Goal: Information Seeking & Learning: Learn about a topic

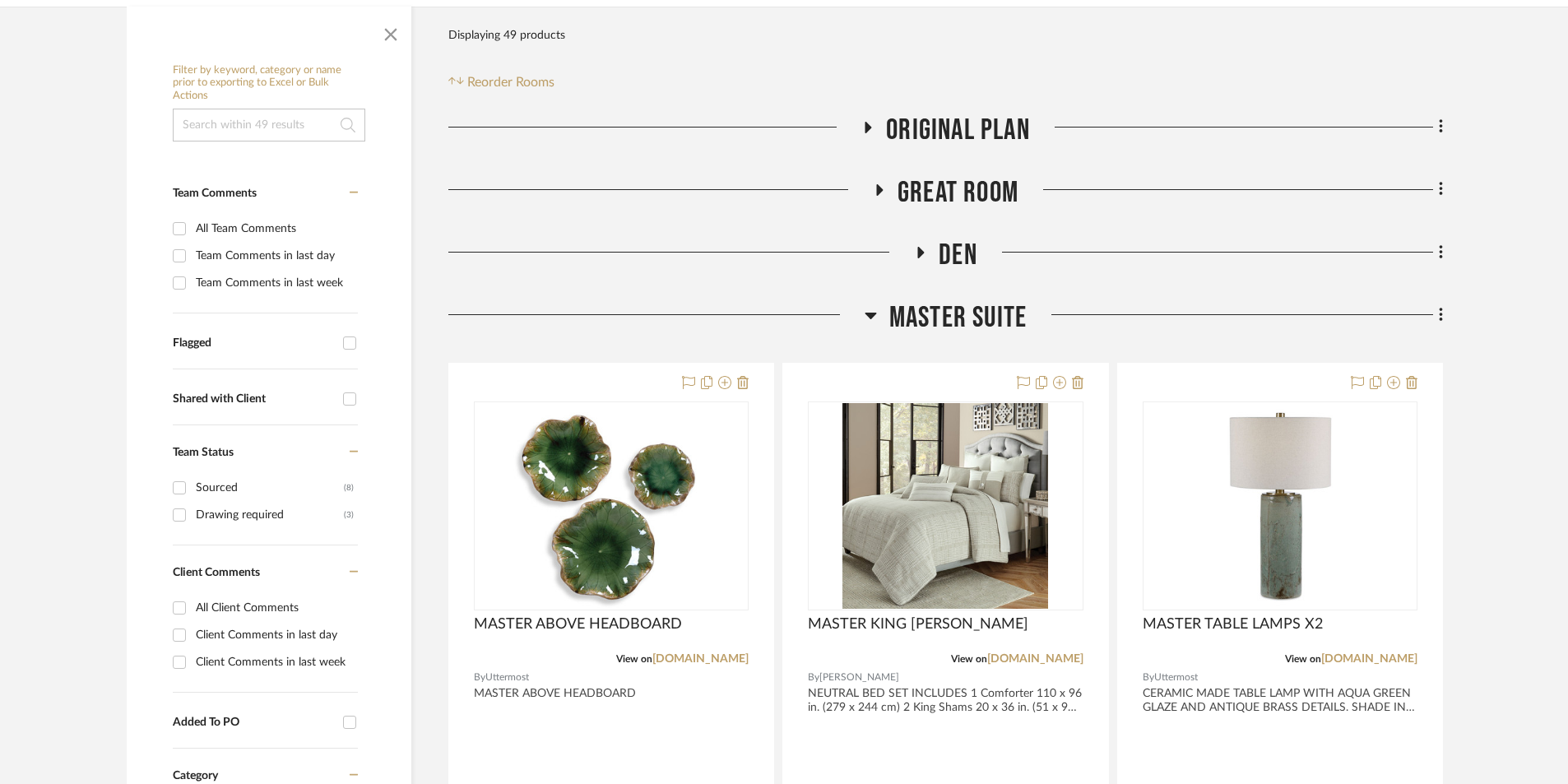
click at [923, 248] on icon at bounding box center [920, 252] width 20 height 12
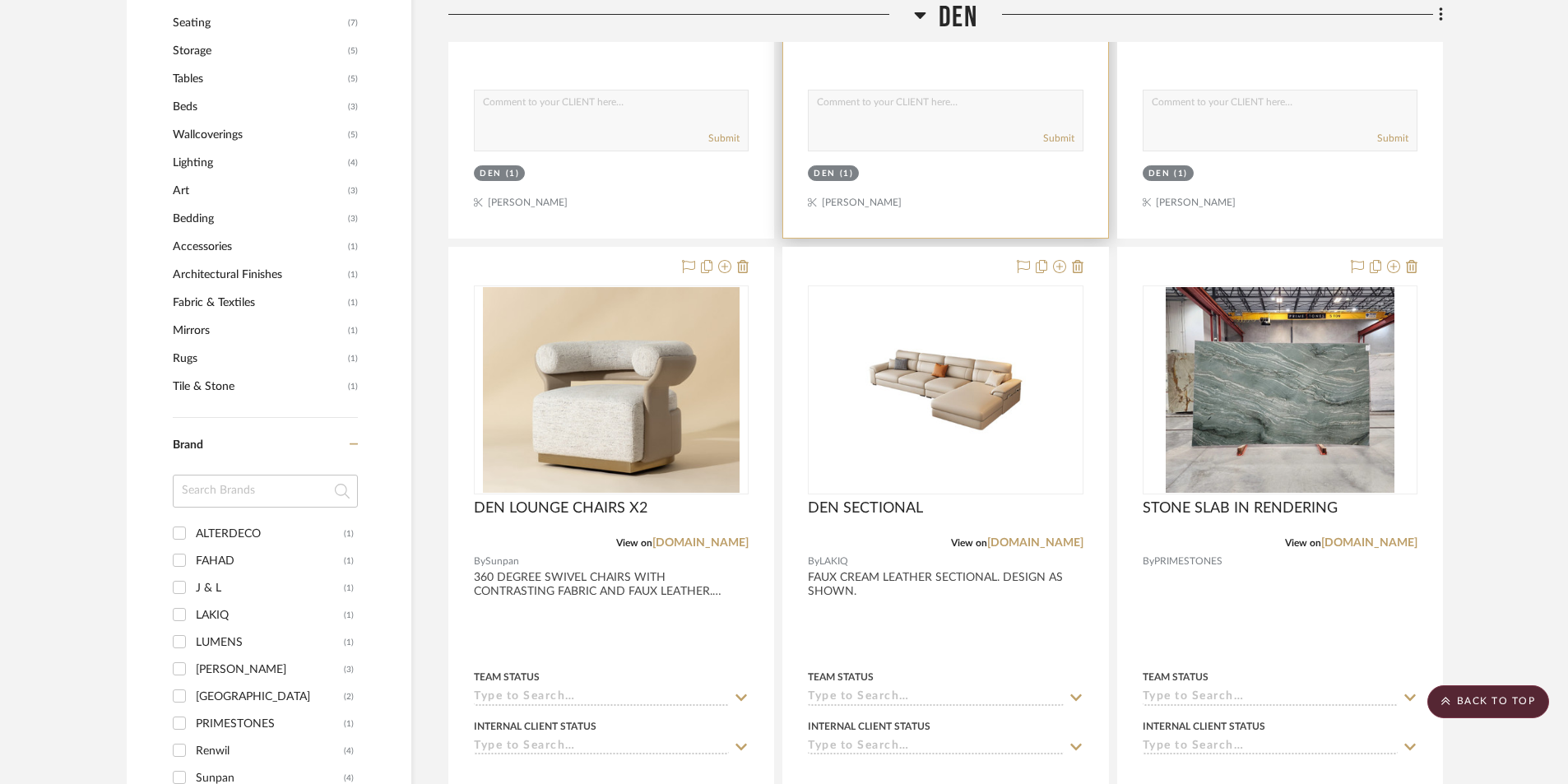
scroll to position [1151, 0]
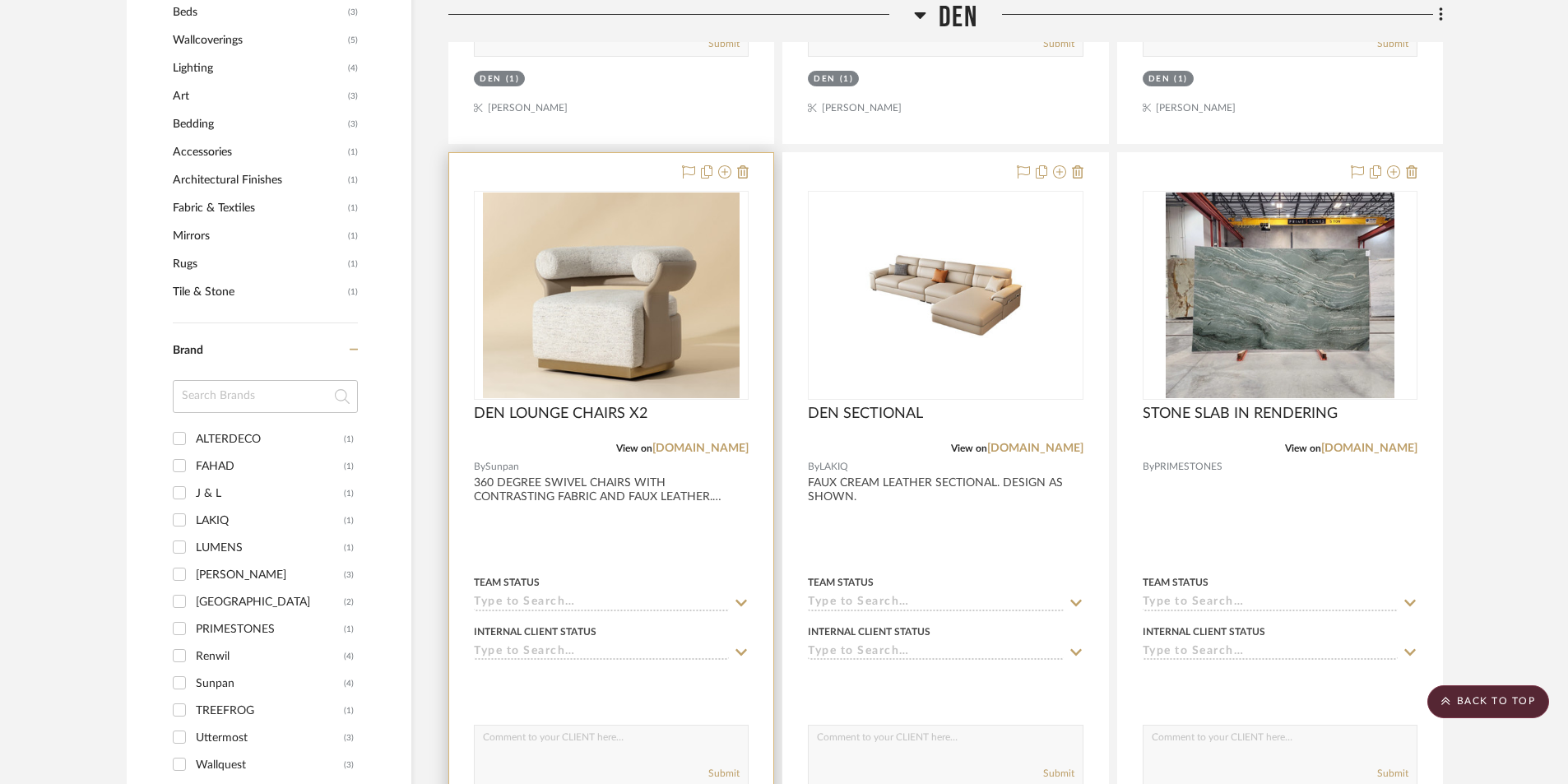
click at [614, 561] on div at bounding box center [611, 513] width 324 height 719
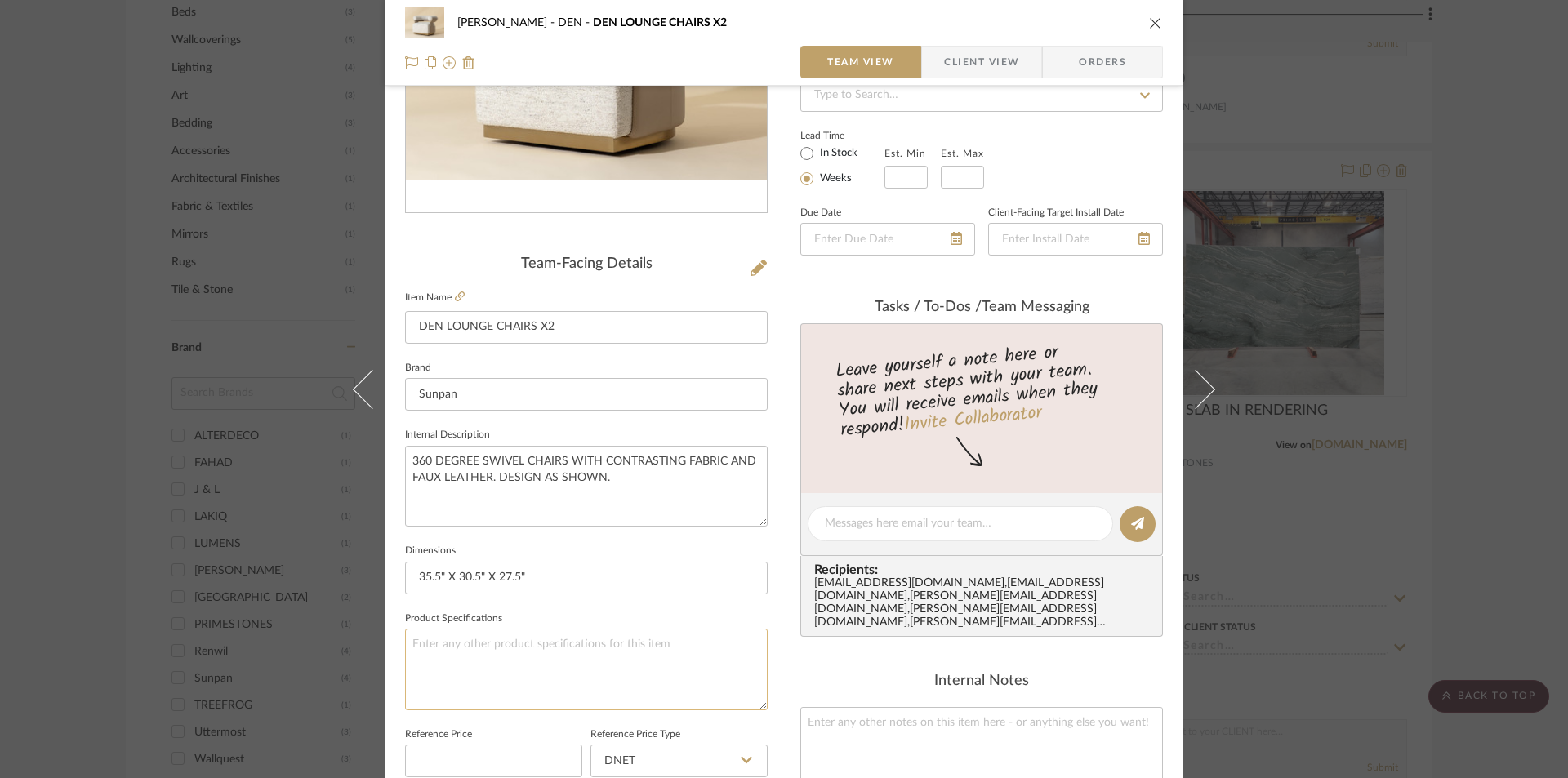
scroll to position [272, 0]
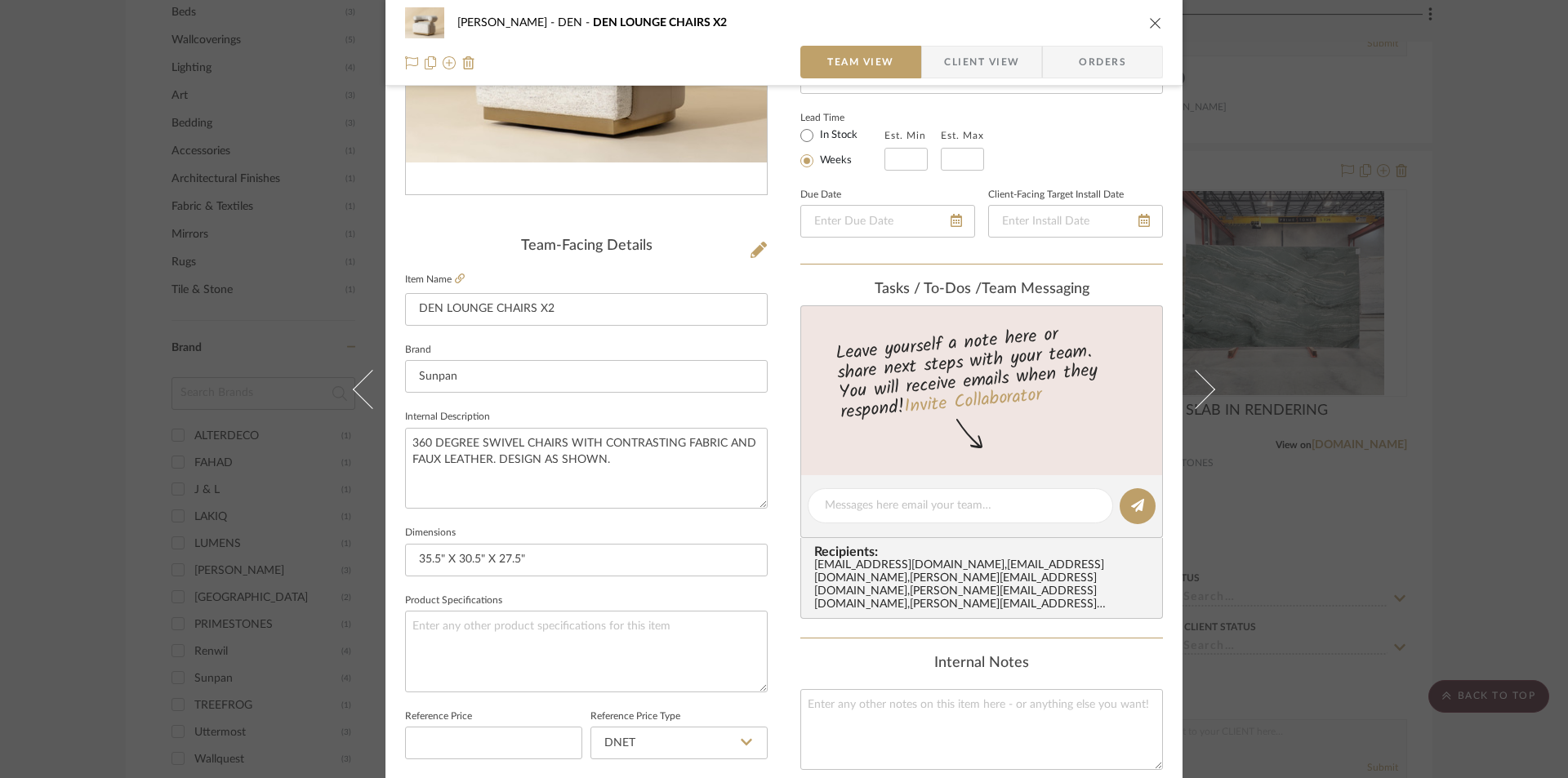
click at [1154, 19] on icon "close" at bounding box center [1155, 22] width 13 height 13
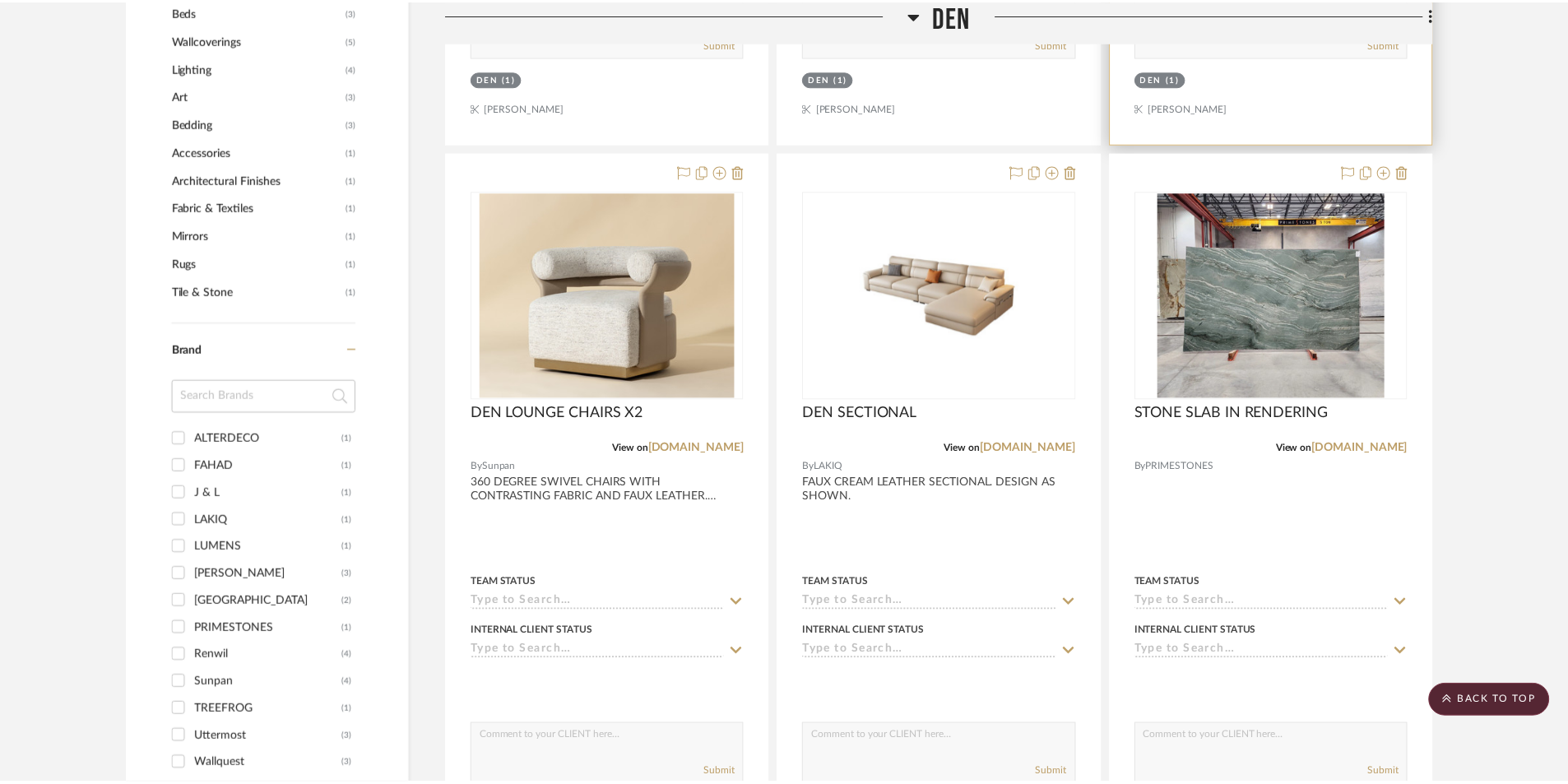
scroll to position [1151, 0]
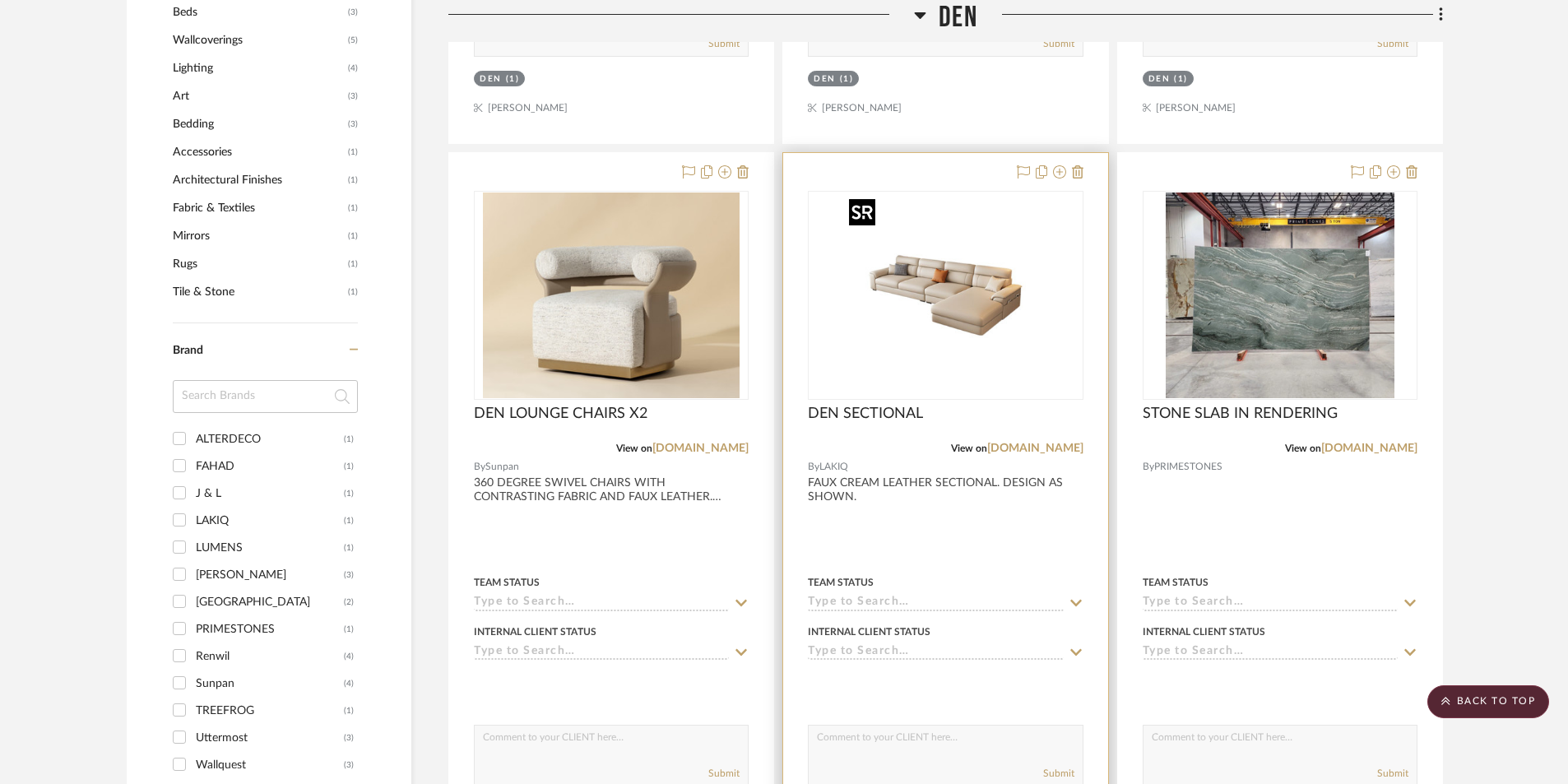
click at [880, 349] on img "0" at bounding box center [945, 295] width 206 height 206
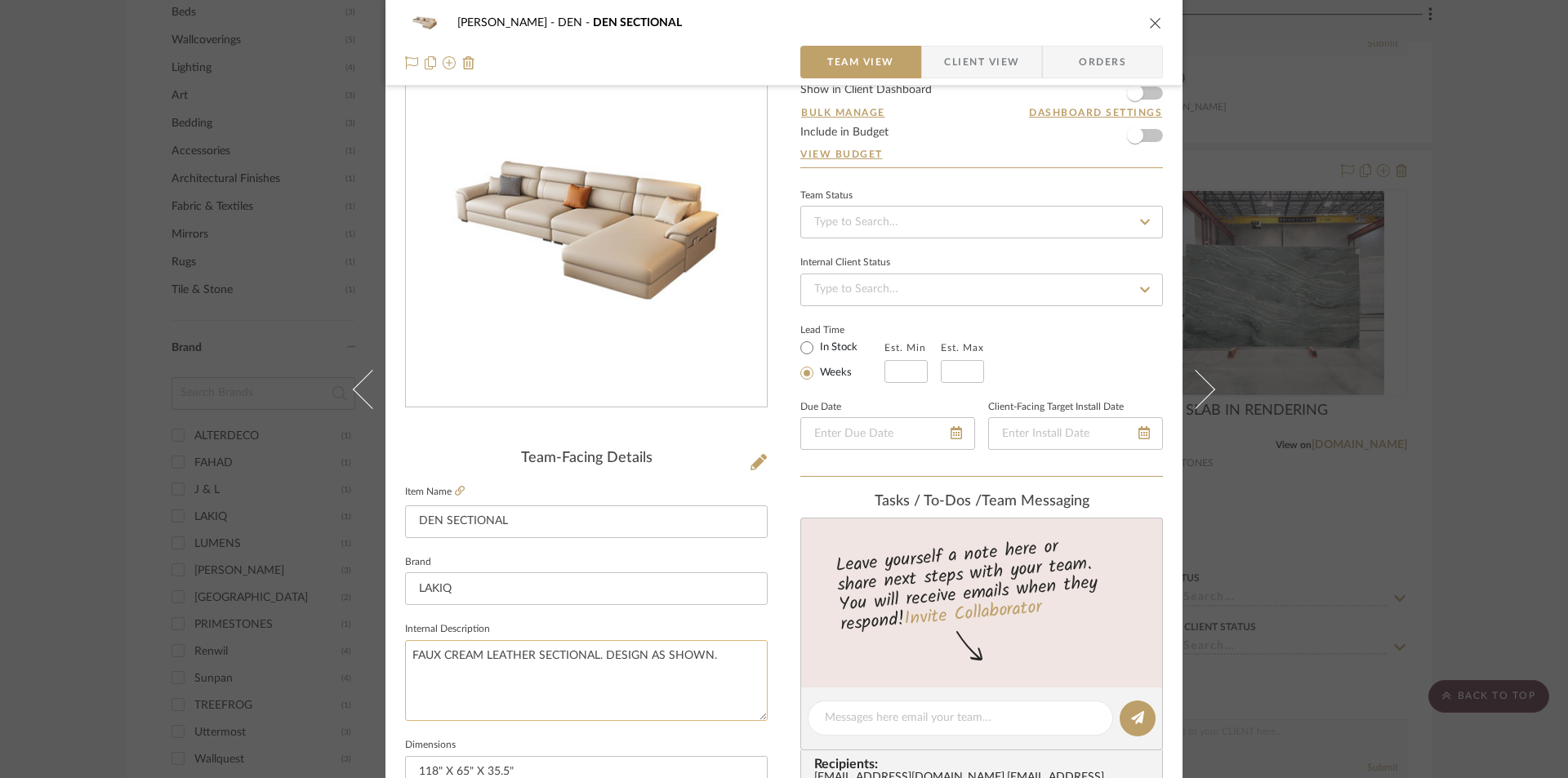
scroll to position [55, 0]
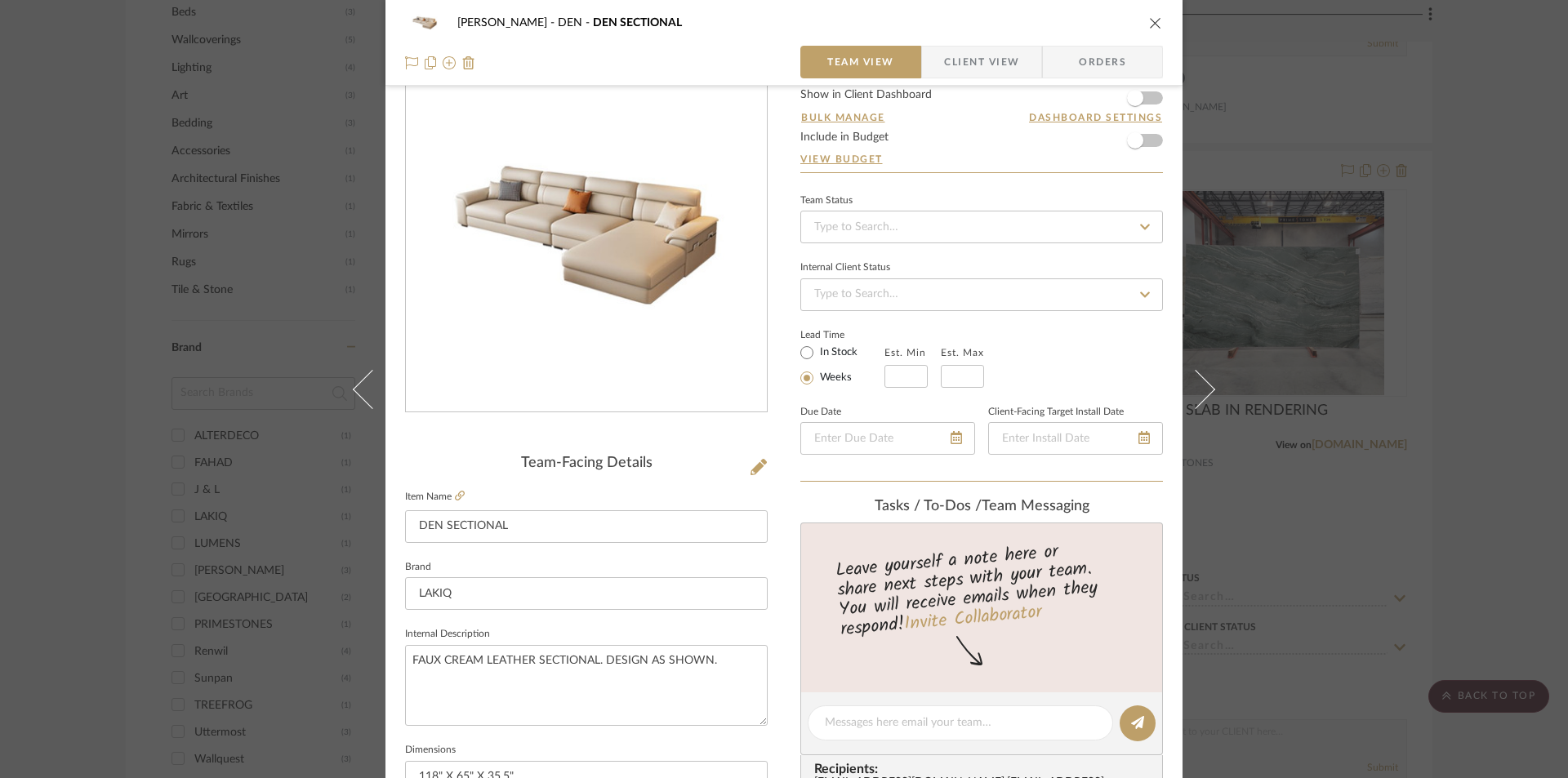
click at [1149, 26] on icon "close" at bounding box center [1155, 22] width 13 height 13
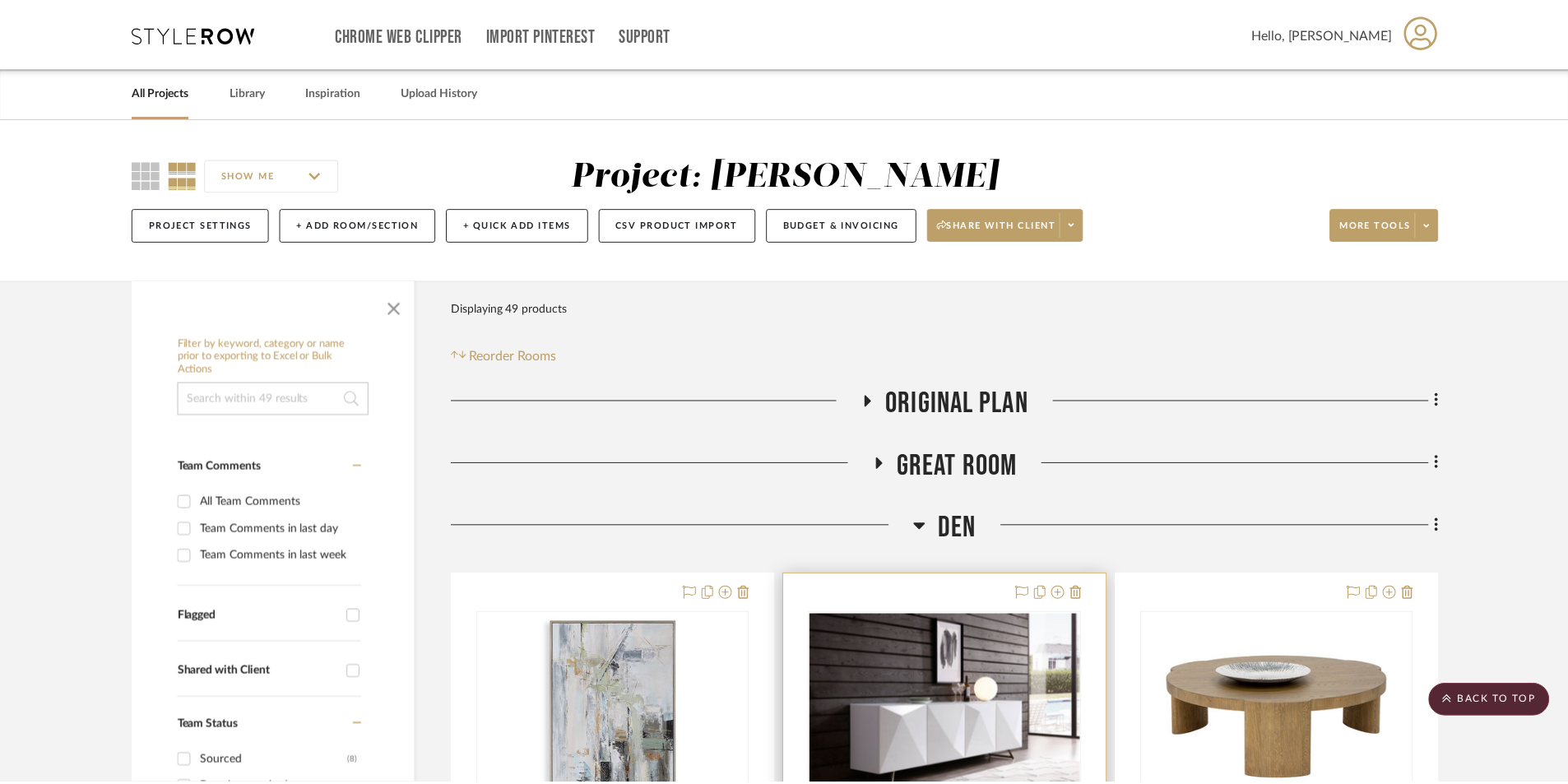
scroll to position [1151, 0]
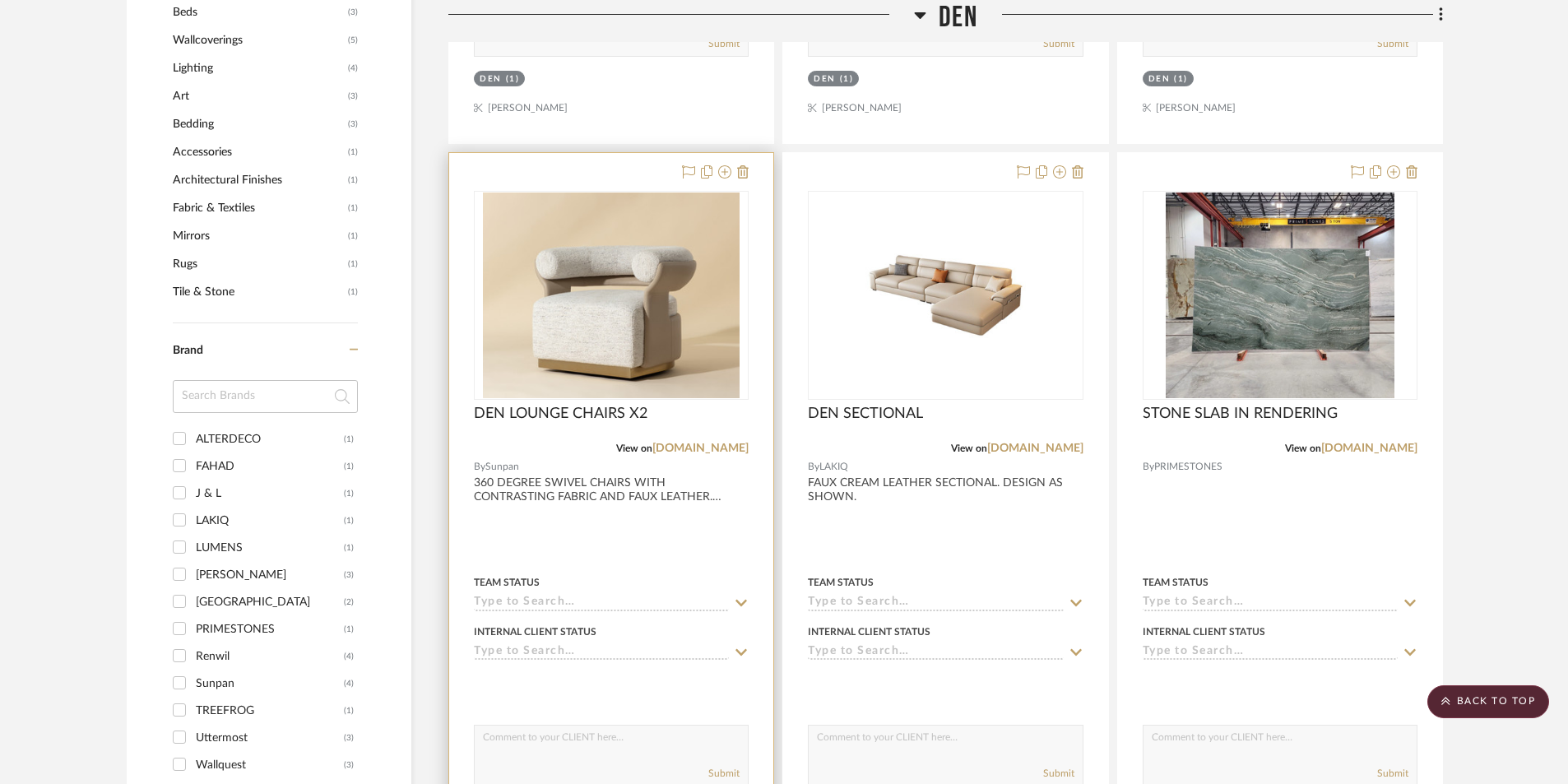
click at [579, 513] on div at bounding box center [611, 513] width 324 height 719
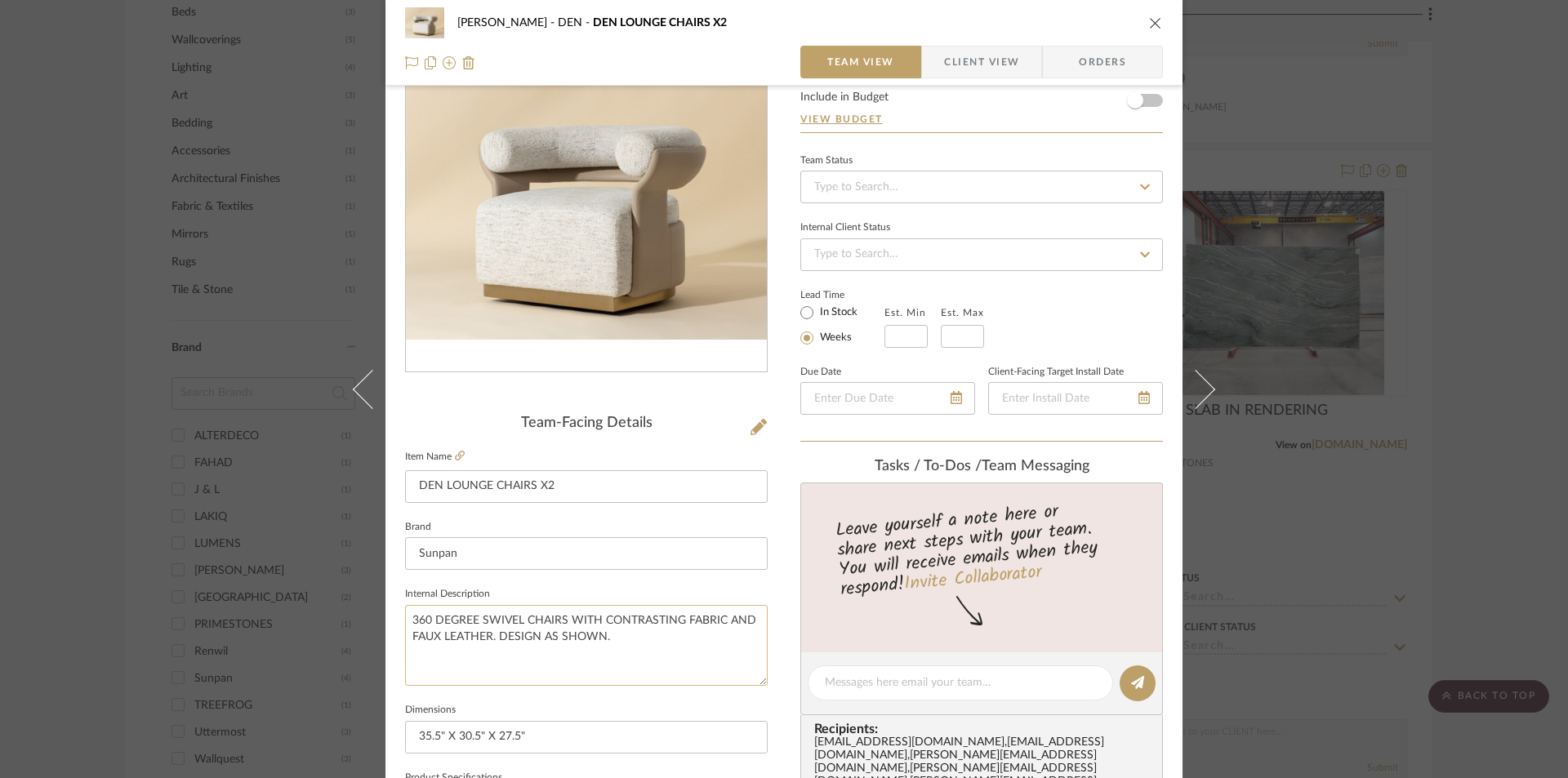
scroll to position [218, 0]
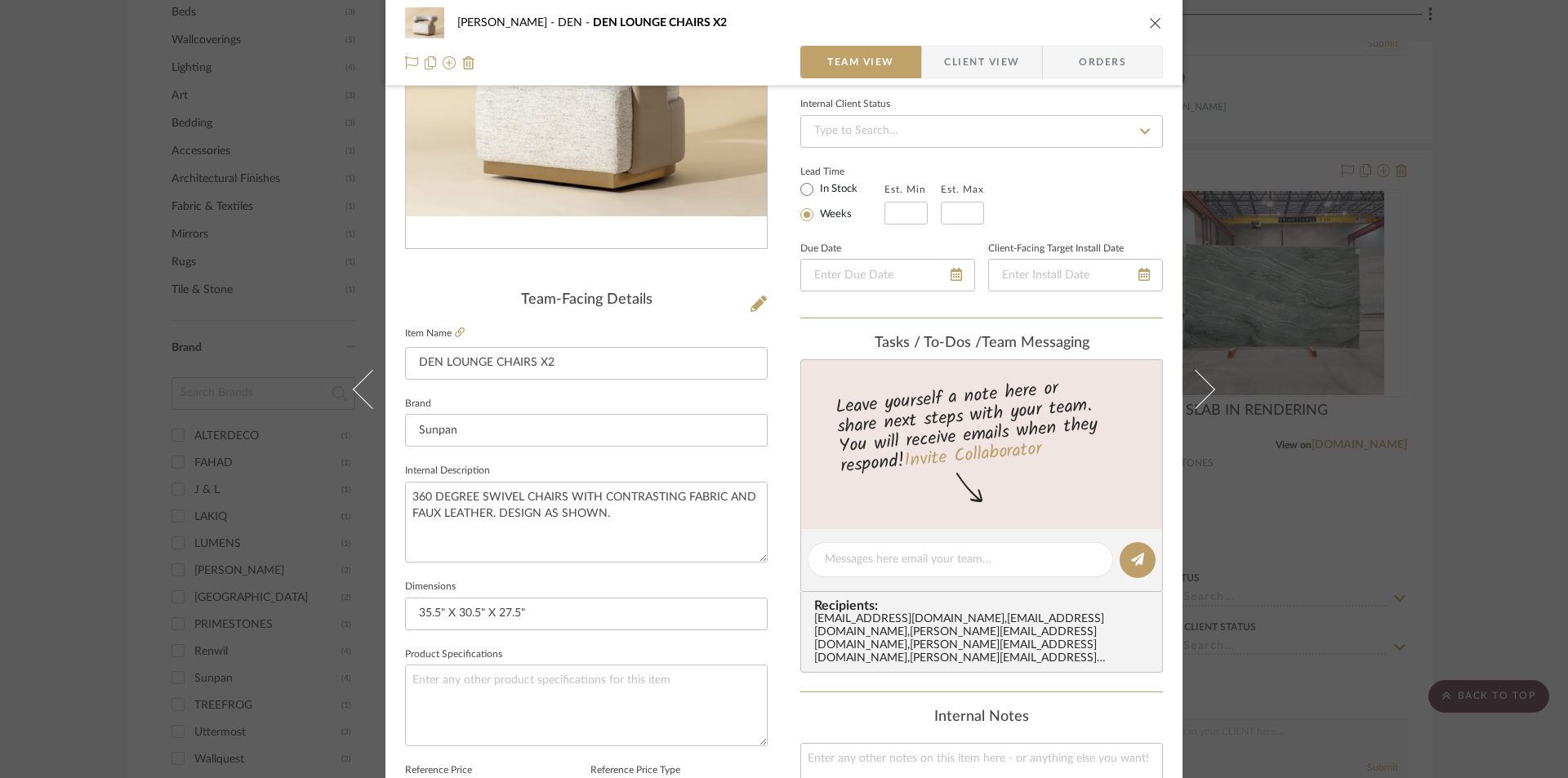
click at [1154, 20] on icon "close" at bounding box center [1155, 22] width 13 height 13
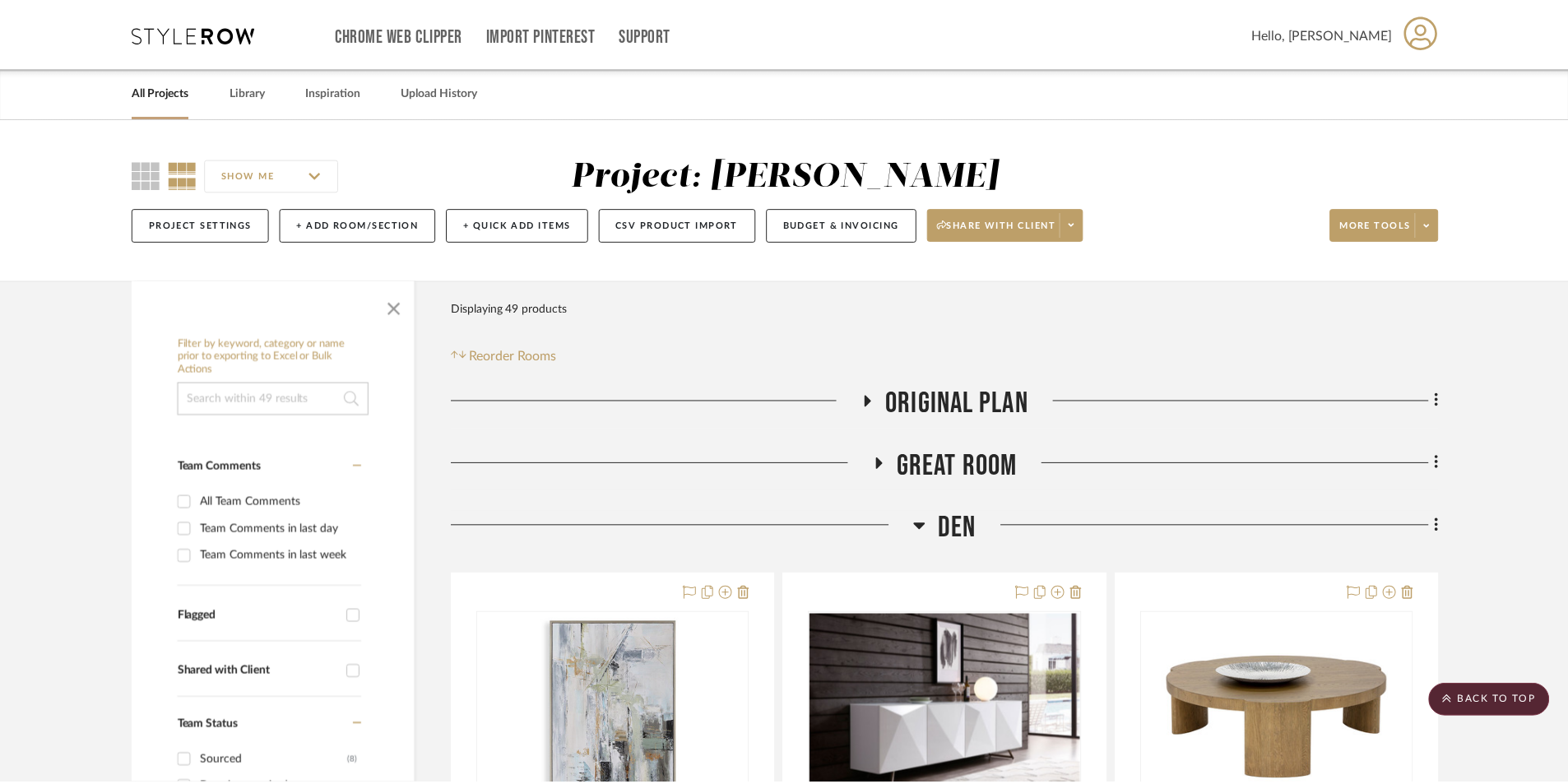
scroll to position [1151, 0]
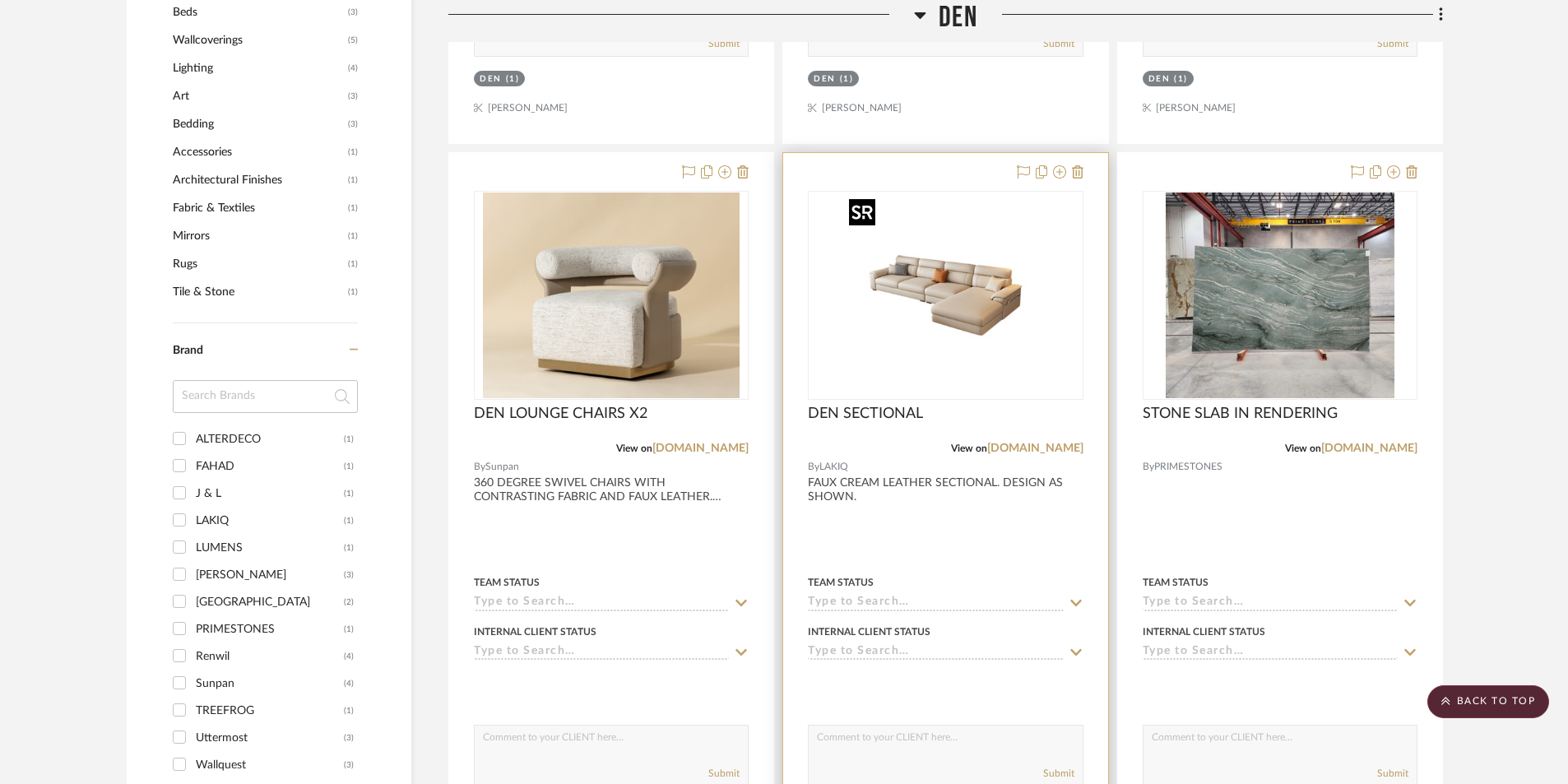
click at [924, 375] on img "0" at bounding box center [945, 295] width 206 height 206
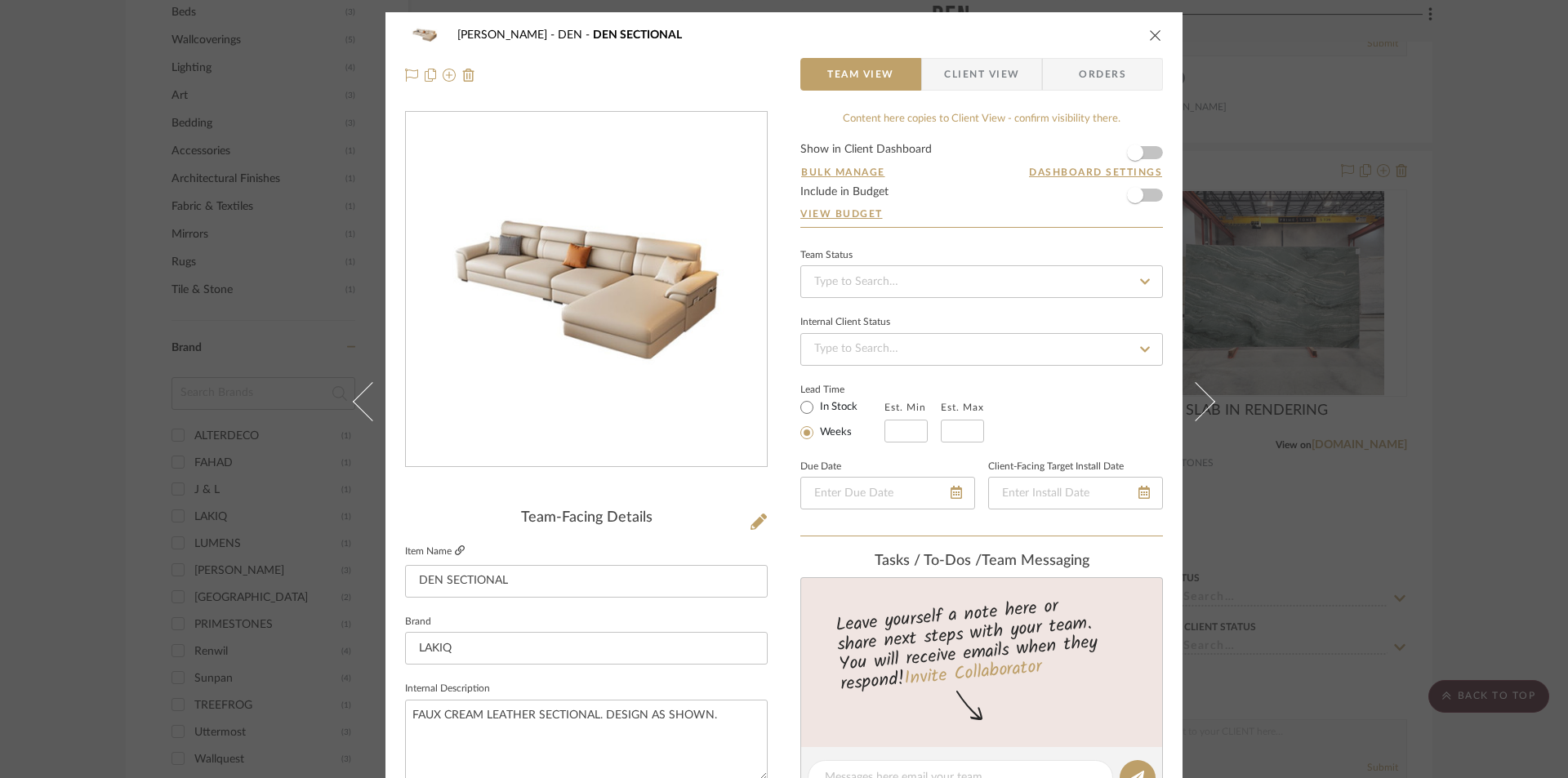
click at [455, 550] on icon at bounding box center [459, 550] width 9 height 9
click at [1151, 38] on icon "close" at bounding box center [1155, 34] width 13 height 13
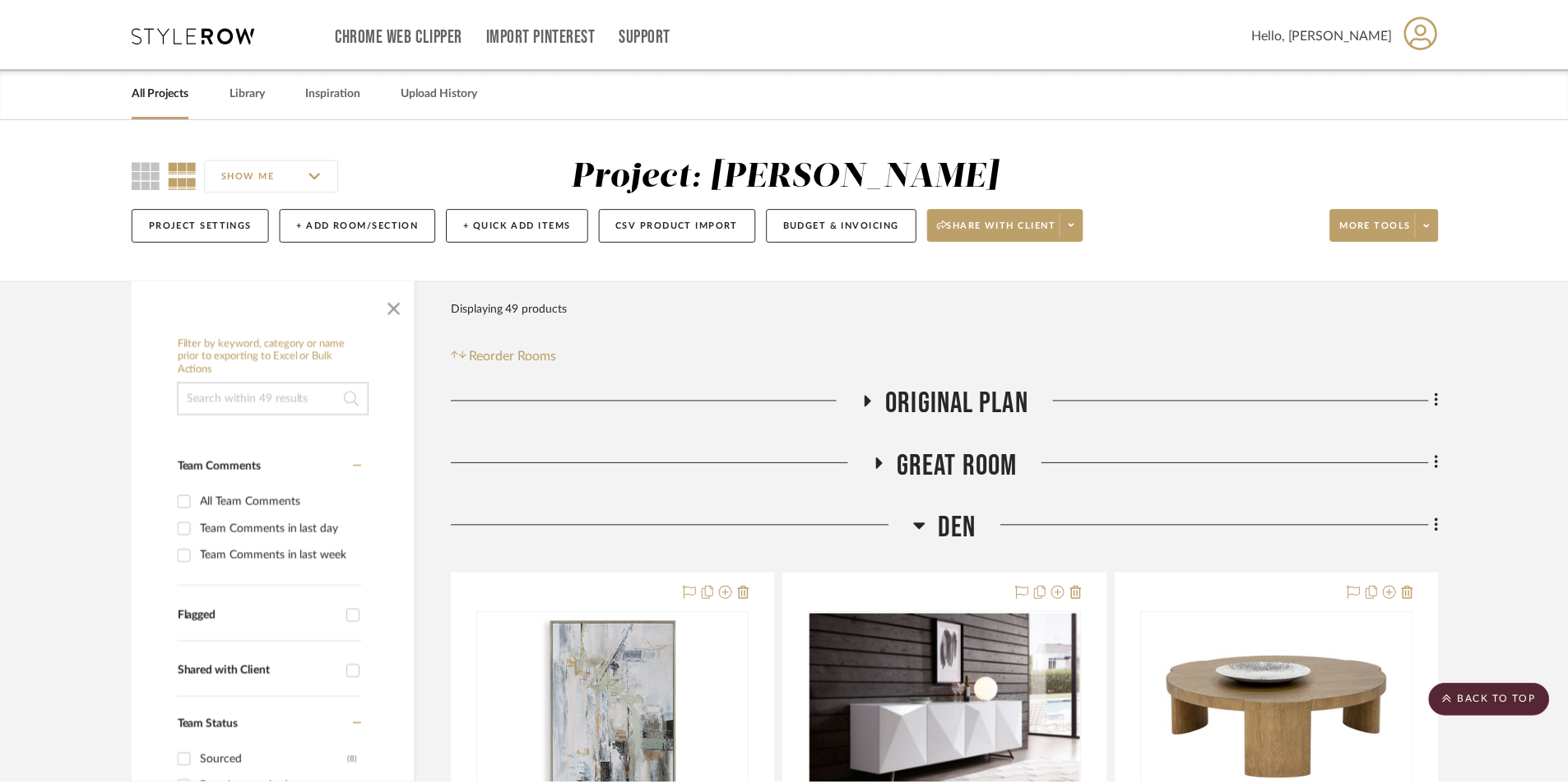
scroll to position [1151, 0]
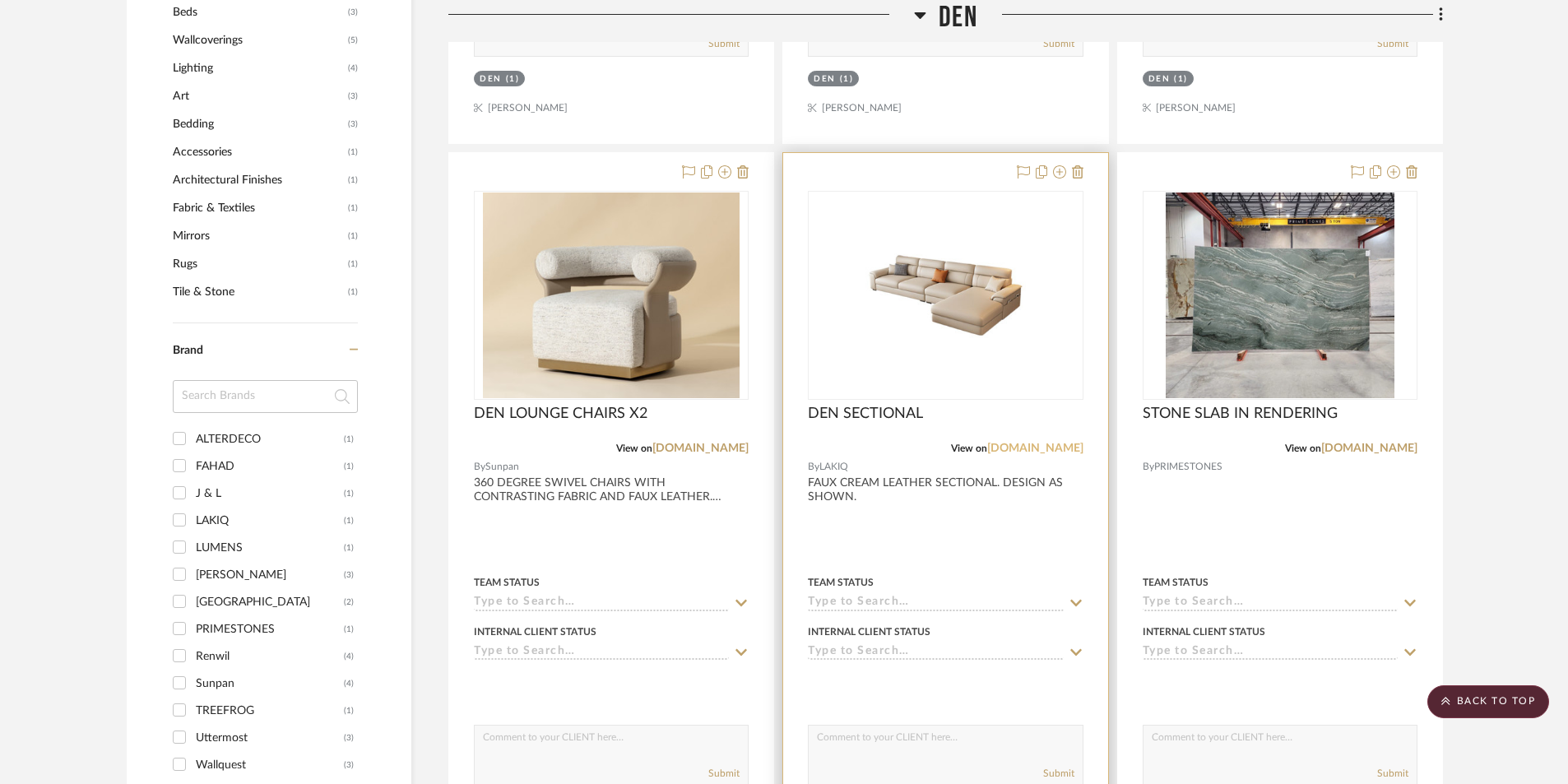
click at [1060, 448] on link "[DOMAIN_NAME]" at bounding box center [1035, 448] width 96 height 11
